Goal: Information Seeking & Learning: Check status

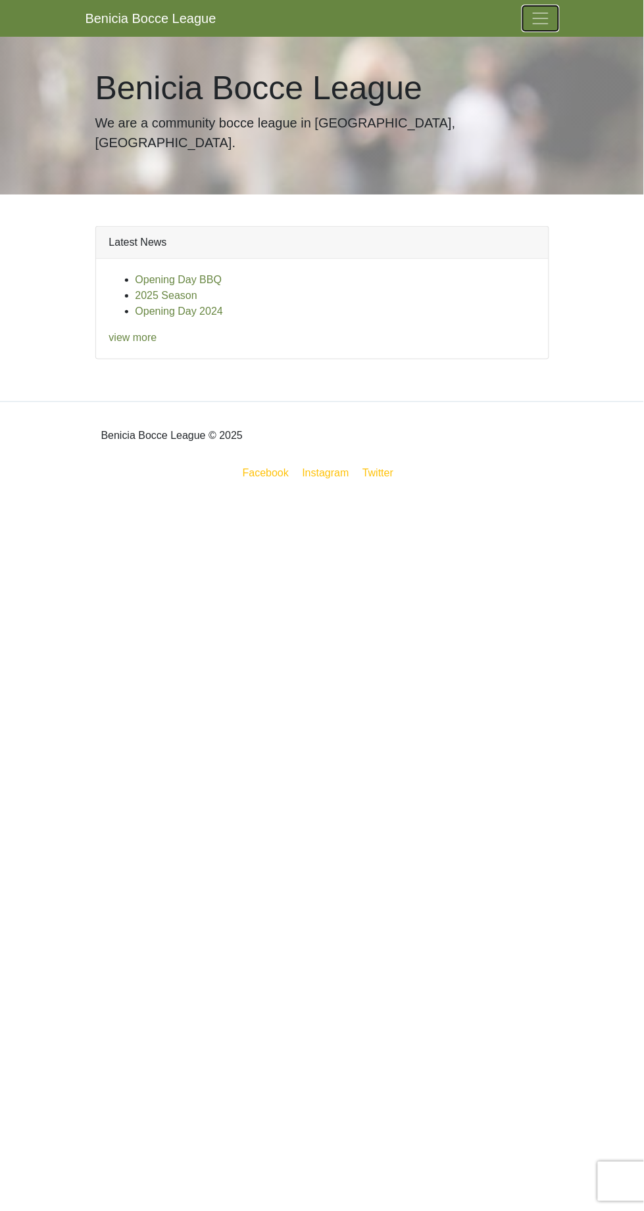
click at [541, 18] on span "Toggle navigation" at bounding box center [540, 19] width 20 height 20
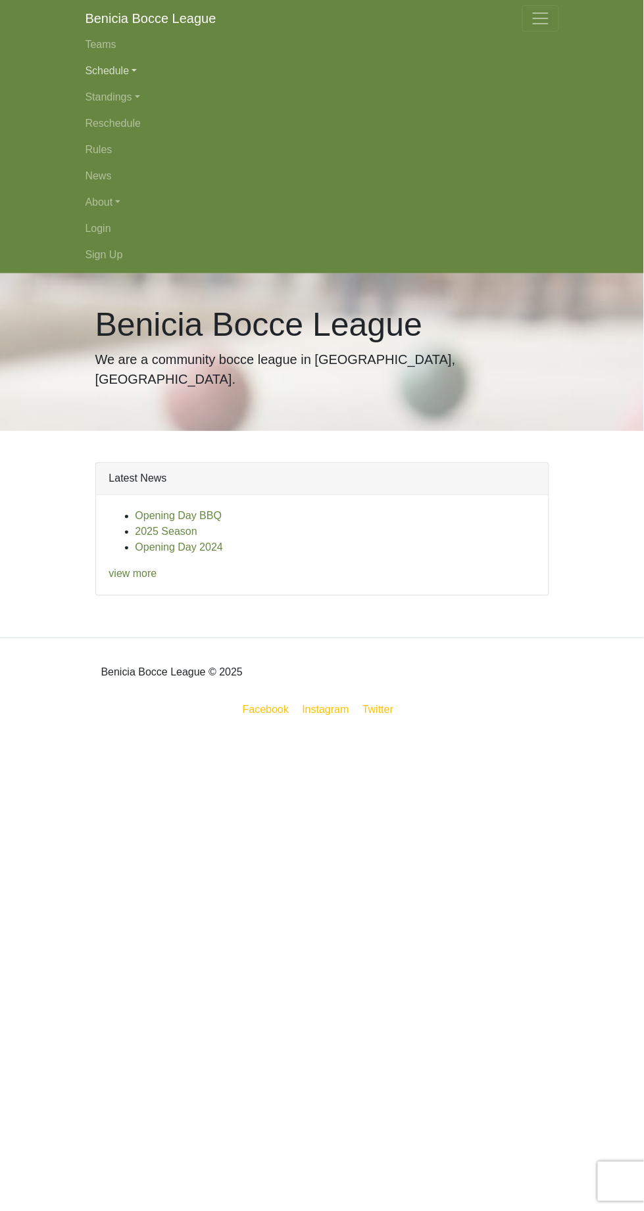
click at [137, 70] on link "Schedule" at bounding box center [321, 71] width 473 height 26
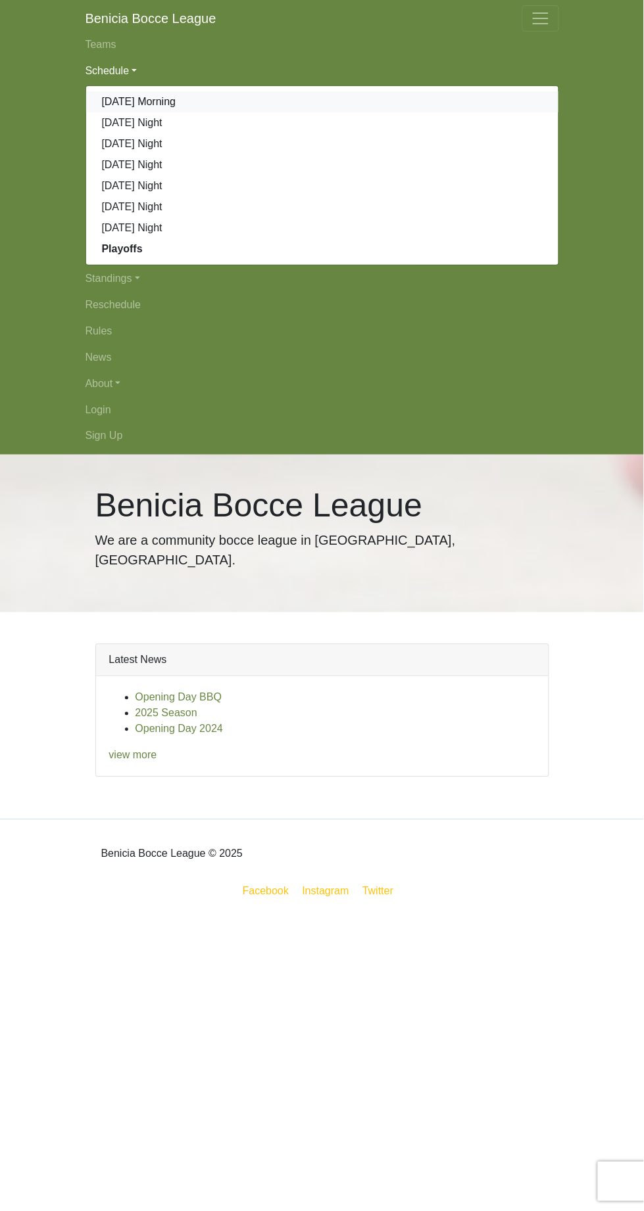
click at [156, 108] on link "[DATE] Morning" at bounding box center [322, 101] width 472 height 21
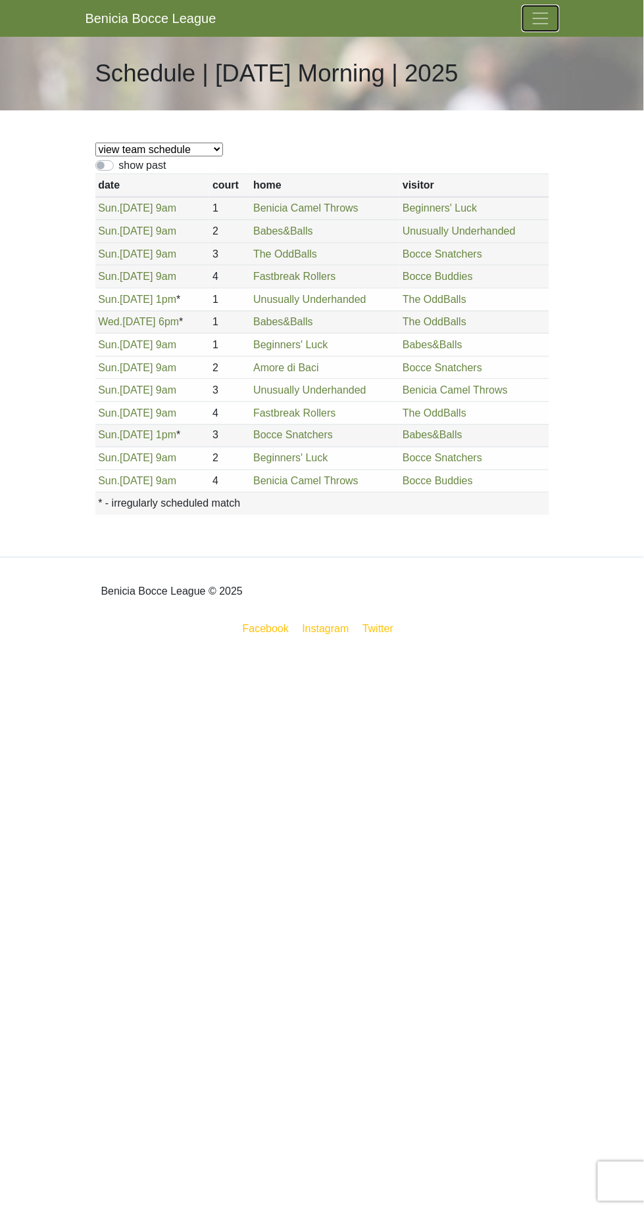
click at [549, 18] on span "Toggle navigation" at bounding box center [540, 19] width 20 height 20
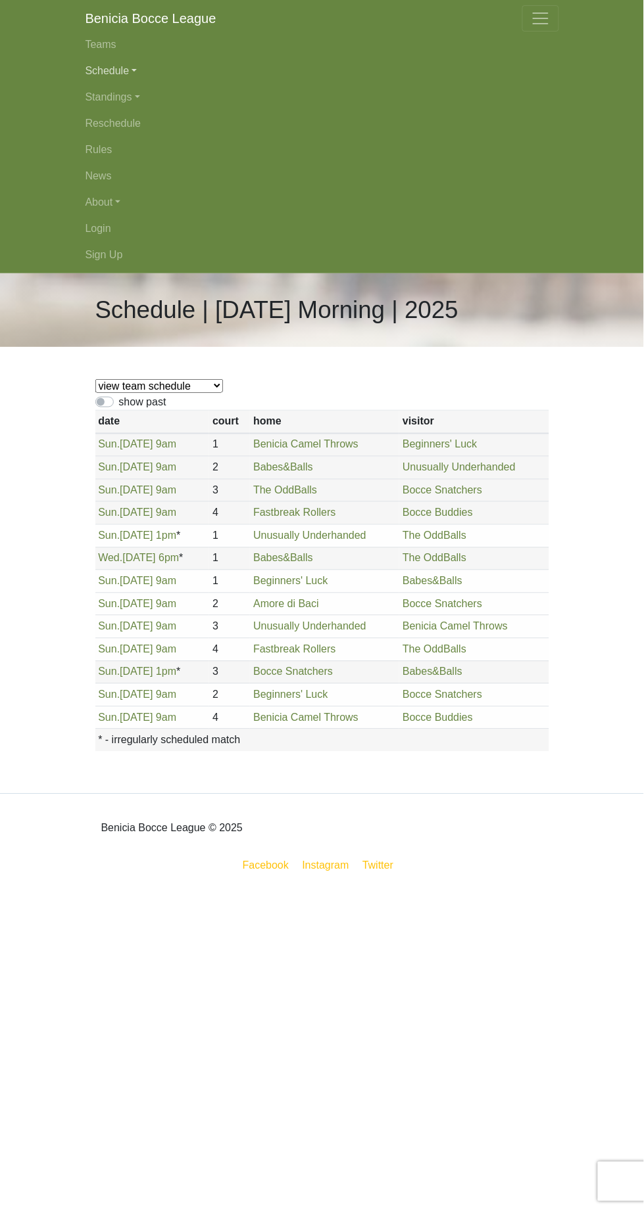
click at [137, 70] on link "Schedule" at bounding box center [321, 71] width 473 height 26
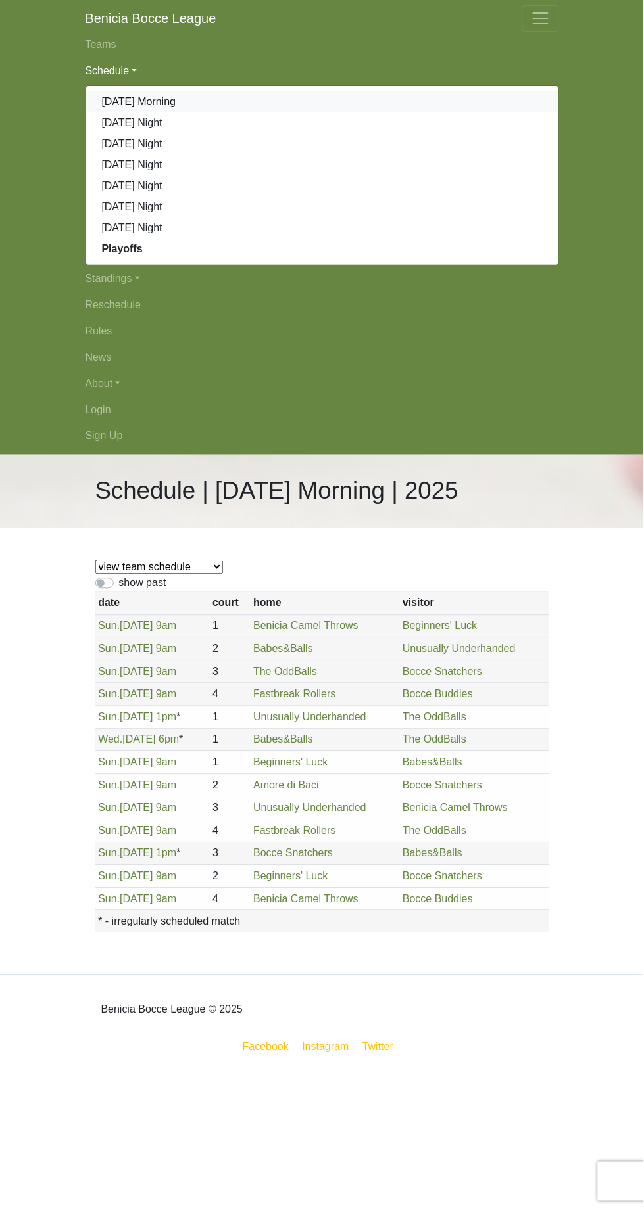
click at [160, 109] on link "[DATE] Morning" at bounding box center [322, 101] width 472 height 21
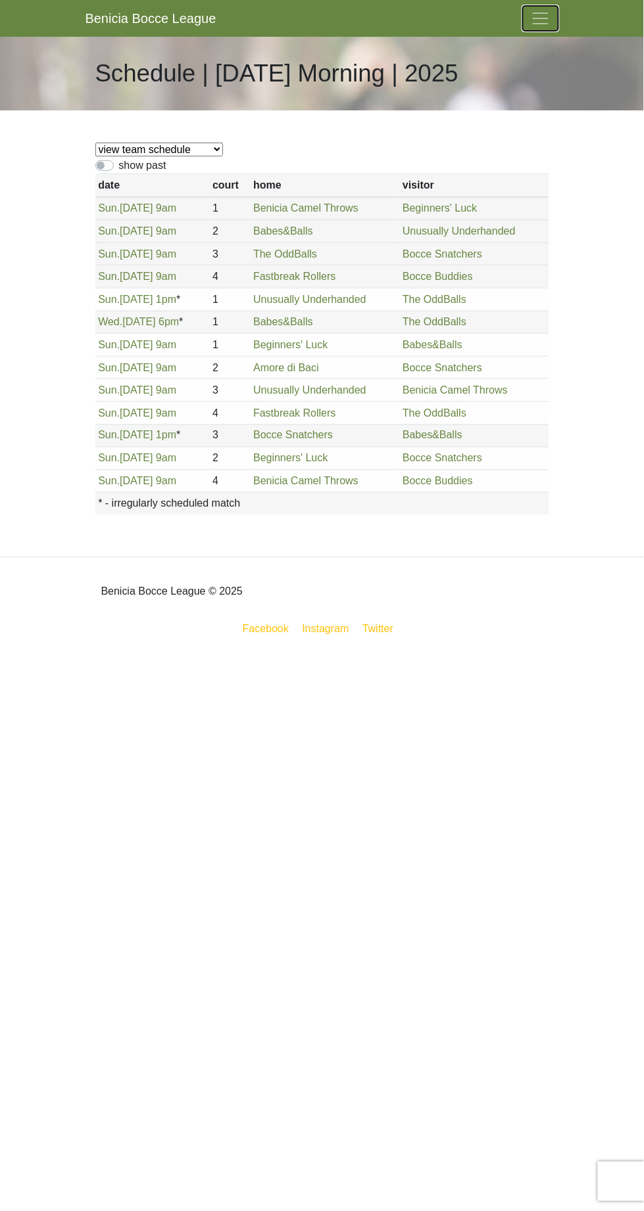
click at [536, 9] on span "Toggle navigation" at bounding box center [540, 19] width 20 height 20
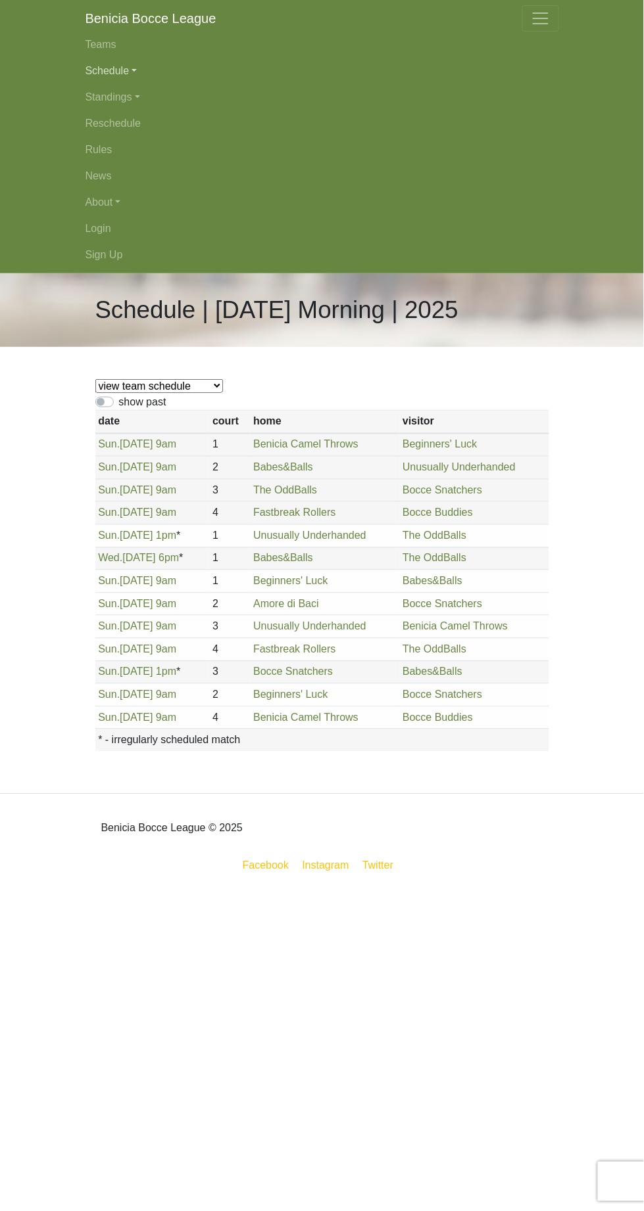
click at [123, 66] on link "Schedule" at bounding box center [321, 71] width 473 height 26
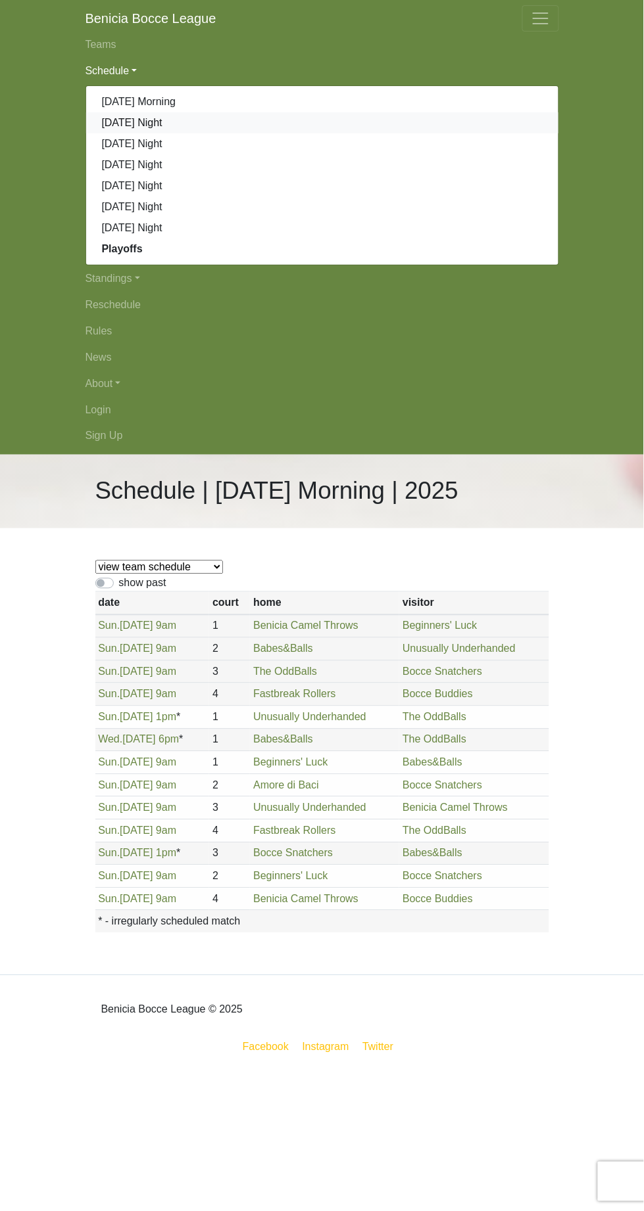
click at [144, 128] on link "[DATE] Night" at bounding box center [322, 122] width 472 height 21
